Goal: Complete application form

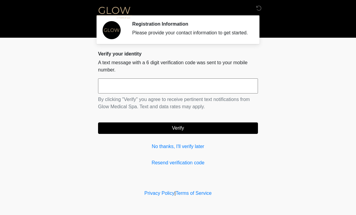
click at [252, 87] on input "text" at bounding box center [178, 85] width 160 height 15
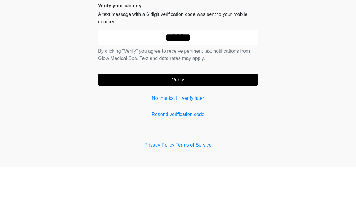
type input "******"
click at [139, 122] on button "Verify" at bounding box center [178, 127] width 160 height 11
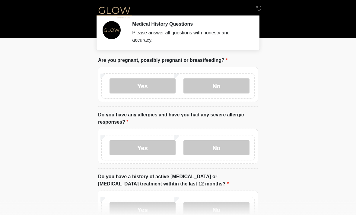
click at [194, 86] on label "No" at bounding box center [216, 85] width 66 height 15
click at [198, 146] on label "No" at bounding box center [216, 147] width 66 height 15
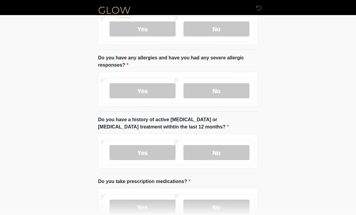
scroll to position [57, 0]
click at [201, 153] on label "No" at bounding box center [216, 152] width 66 height 15
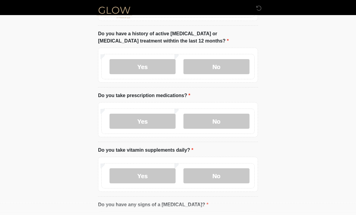
scroll to position [143, 0]
click at [203, 118] on label "No" at bounding box center [216, 121] width 66 height 15
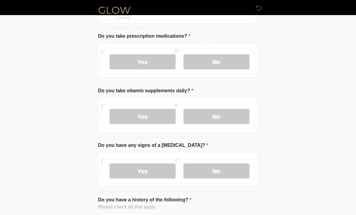
scroll to position [202, 0]
click at [202, 111] on label "No" at bounding box center [216, 116] width 66 height 15
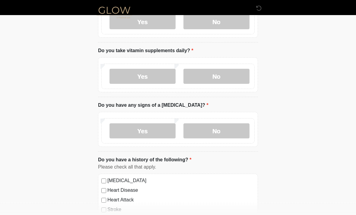
scroll to position [242, 0]
click at [209, 129] on label "No" at bounding box center [216, 130] width 66 height 15
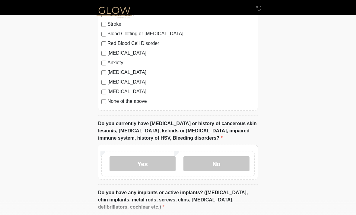
scroll to position [428, 0]
click at [200, 164] on label "No" at bounding box center [216, 163] width 66 height 15
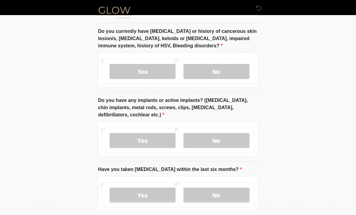
scroll to position [520, 0]
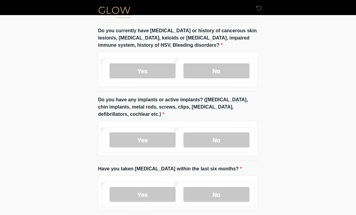
click at [204, 137] on label "No" at bounding box center [216, 140] width 66 height 15
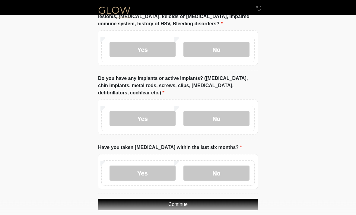
scroll to position [549, 0]
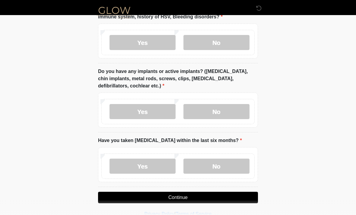
click at [211, 168] on label "No" at bounding box center [216, 165] width 66 height 15
click at [122, 44] on label "Yes" at bounding box center [142, 42] width 66 height 15
click at [118, 201] on button "Continue" at bounding box center [178, 197] width 160 height 11
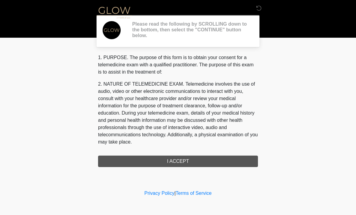
scroll to position [0, 0]
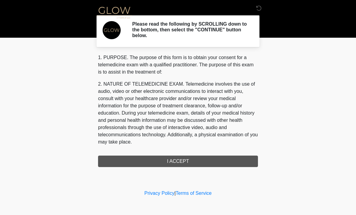
click at [121, 164] on div "1. PURPOSE. The purpose of this form is to obtain your consent for a telemedici…" at bounding box center [178, 110] width 160 height 113
click at [114, 160] on div "1. PURPOSE. The purpose of this form is to obtain your consent for a telemedici…" at bounding box center [178, 110] width 160 height 113
click at [168, 155] on div "1. PURPOSE. The purpose of this form is to obtain your consent for a telemedici…" at bounding box center [178, 110] width 160 height 113
click at [167, 161] on div "1. PURPOSE. The purpose of this form is to obtain your consent for a telemedici…" at bounding box center [178, 110] width 160 height 113
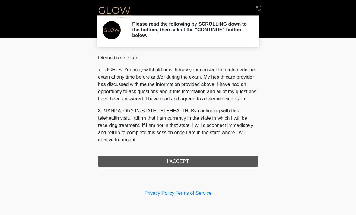
click at [162, 163] on button "I ACCEPT" at bounding box center [178, 160] width 160 height 11
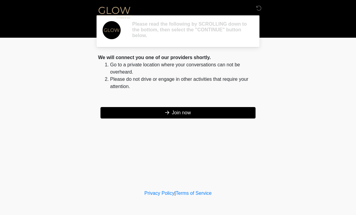
click at [155, 163] on div "‎ ‎ ‎ Please read the following by SCROLLING down to the bottom, then select th…" at bounding box center [177, 94] width 181 height 176
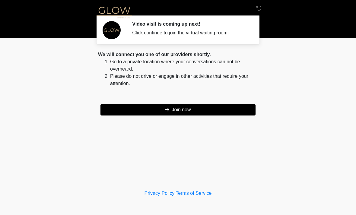
click at [156, 109] on button "Join now" at bounding box center [177, 109] width 155 height 11
